Goal: Task Accomplishment & Management: Complete application form

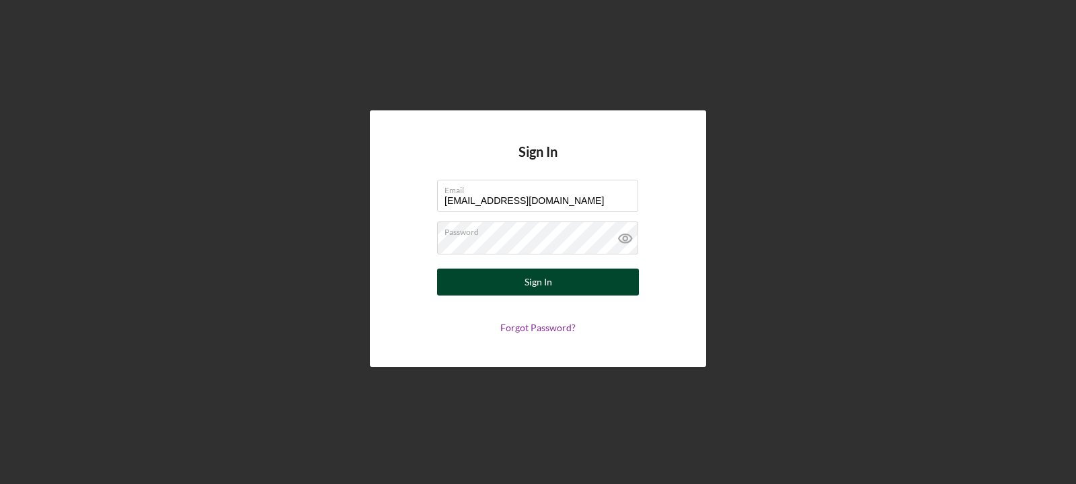
type input "[EMAIL_ADDRESS][DOMAIN_NAME]"
click at [566, 279] on button "Sign In" at bounding box center [538, 281] width 202 height 27
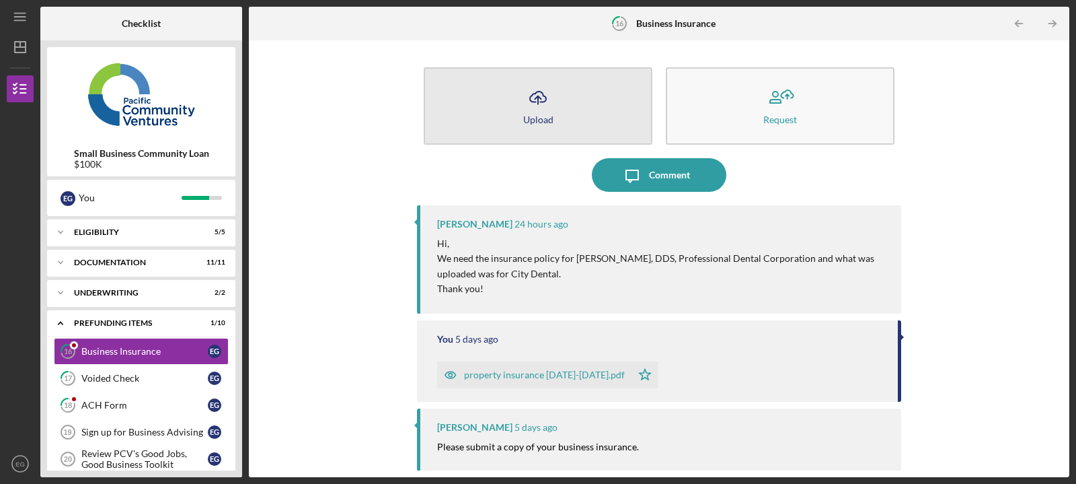
click at [529, 110] on icon "Icon/Upload" at bounding box center [538, 98] width 34 height 34
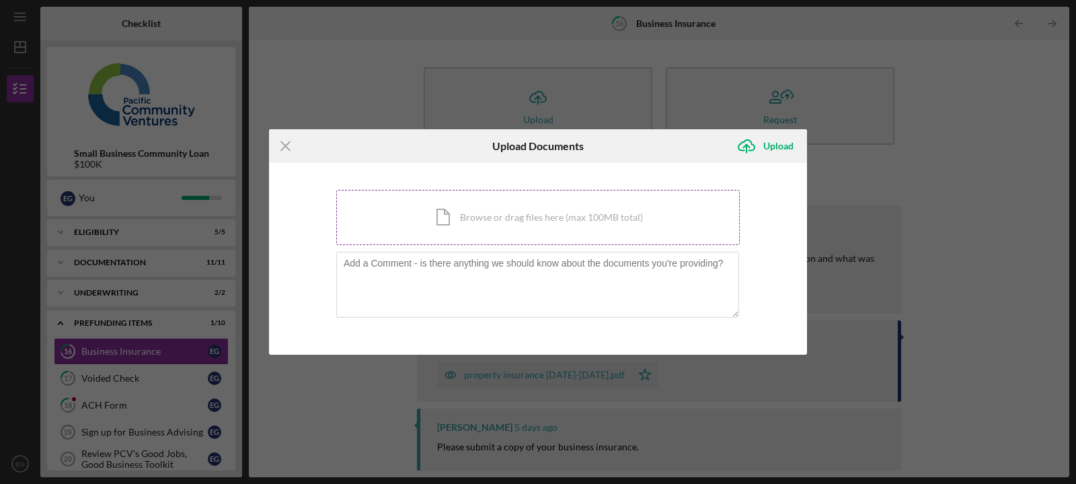
click at [522, 229] on div "Icon/Document Browse or drag files here (max 100MB total) Tap to choose files o…" at bounding box center [538, 217] width 404 height 55
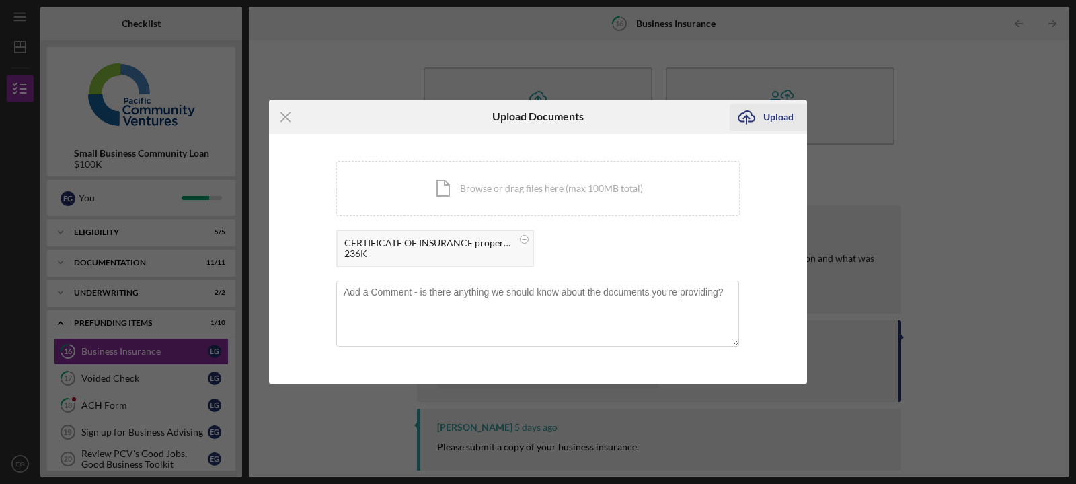
click at [770, 114] on div "Upload" at bounding box center [778, 117] width 30 height 27
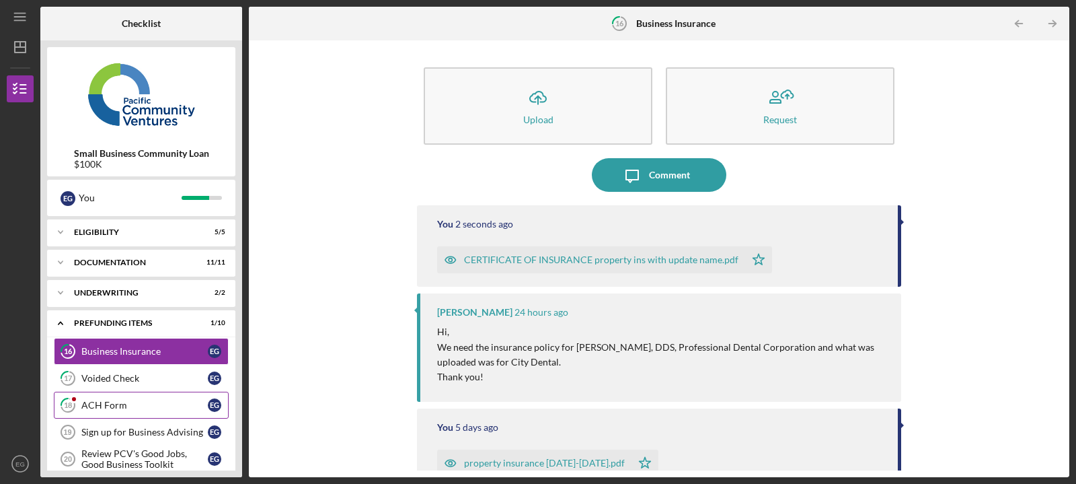
click at [124, 404] on div "ACH Form" at bounding box center [144, 404] width 126 height 11
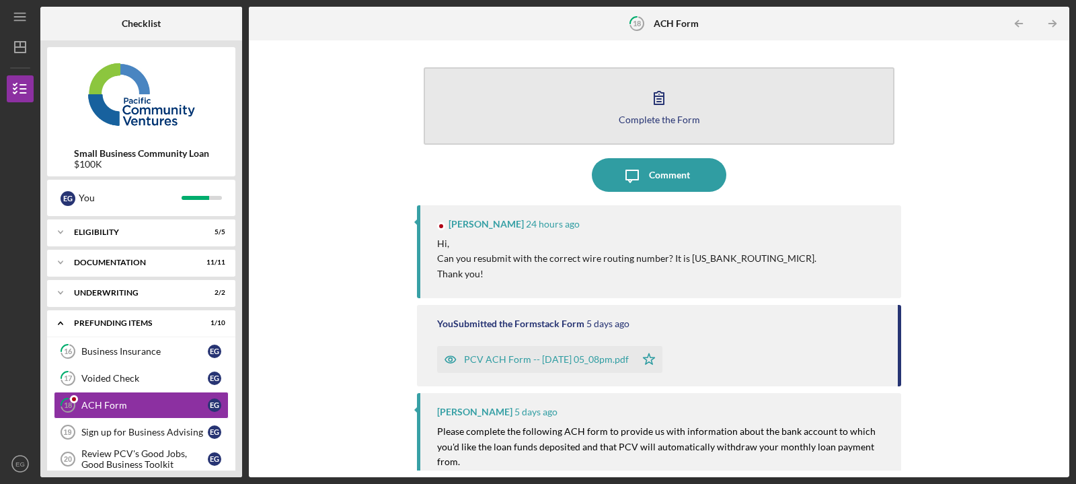
click at [582, 114] on button "Complete the Form Form" at bounding box center [659, 105] width 471 height 77
